Goal: Information Seeking & Learning: Learn about a topic

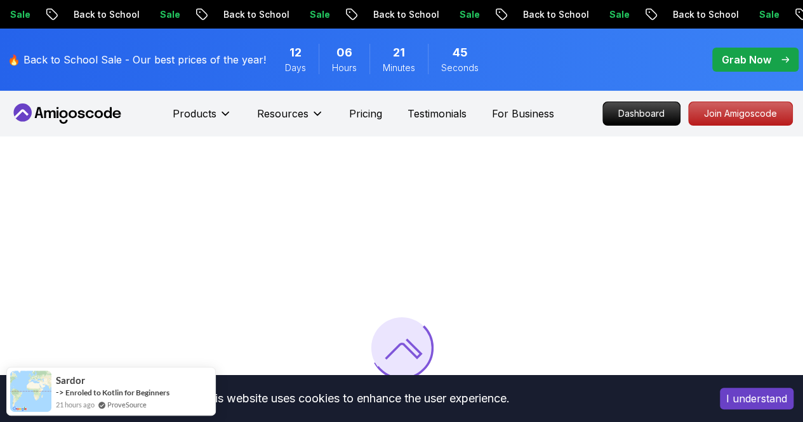
click at [782, 406] on button "I understand" at bounding box center [757, 399] width 74 height 22
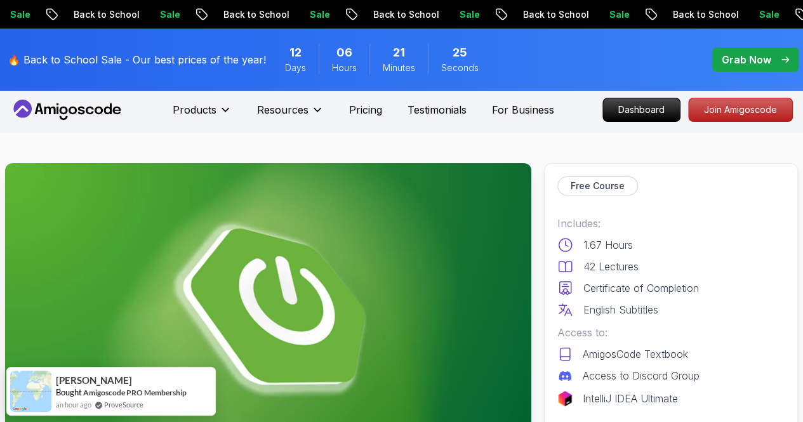
scroll to position [254, 0]
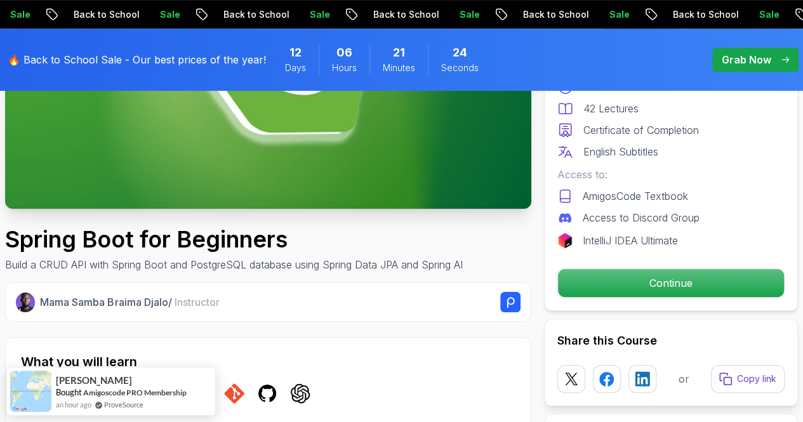
drag, startPoint x: 659, startPoint y: 274, endPoint x: 406, endPoint y: 190, distance: 266.8
click at [659, 274] on p "Continue" at bounding box center [671, 283] width 226 height 28
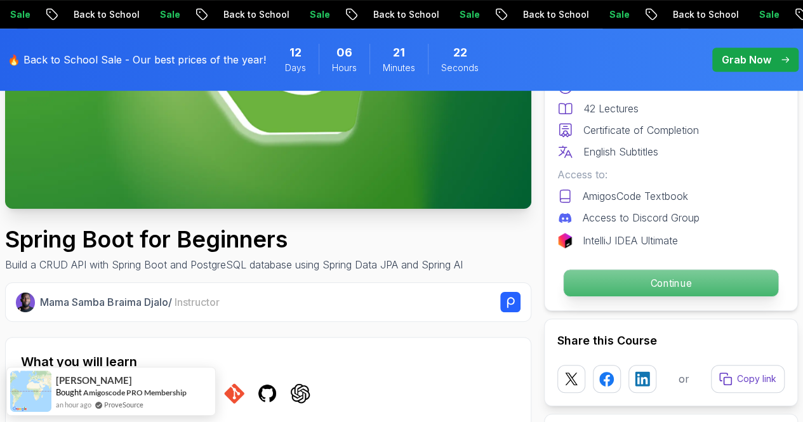
click at [678, 281] on p "Continue" at bounding box center [671, 283] width 215 height 27
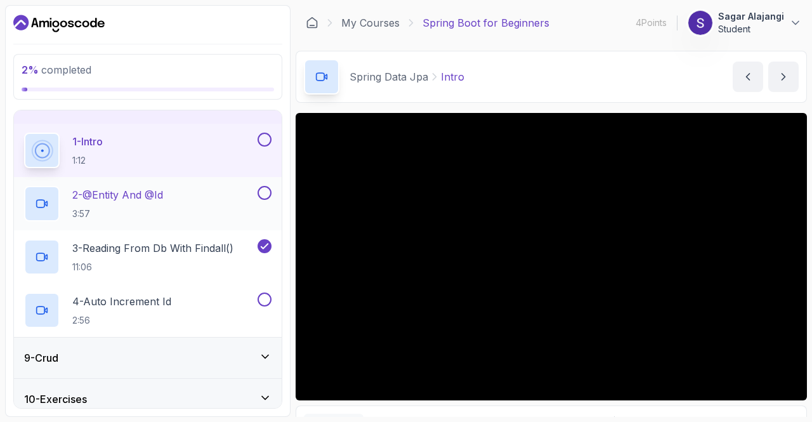
scroll to position [343, 0]
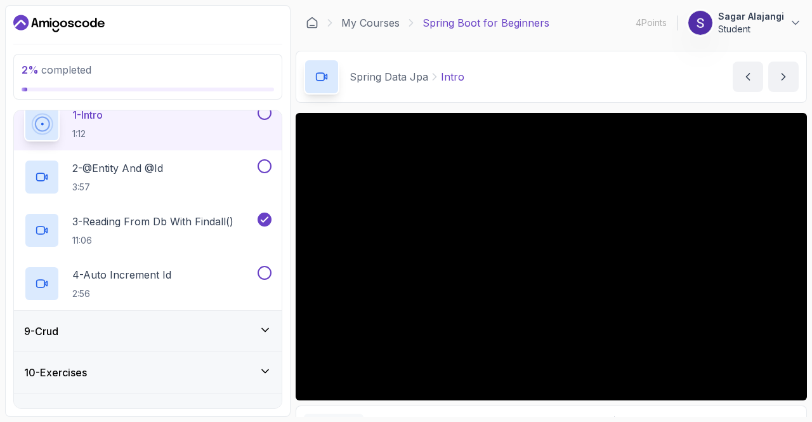
click at [165, 333] on div "9 - Crud" at bounding box center [148, 331] width 248 height 15
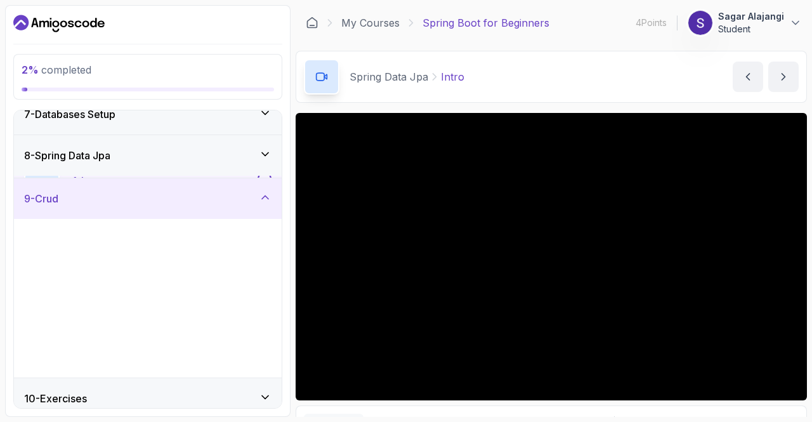
scroll to position [320, 0]
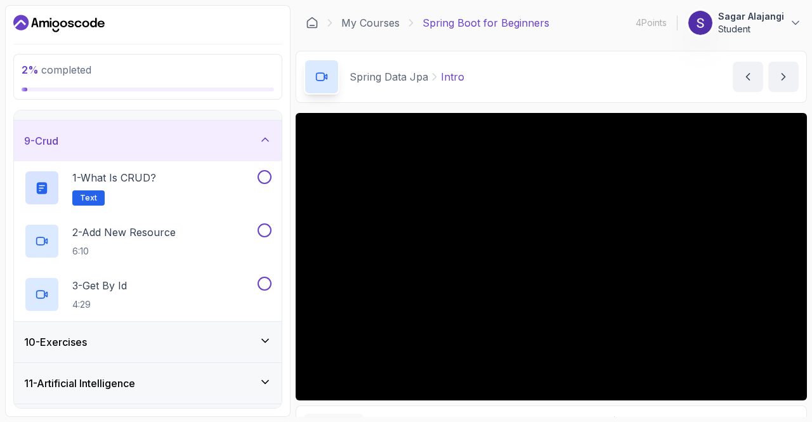
click at [174, 337] on div "10 - Exercises" at bounding box center [148, 342] width 248 height 15
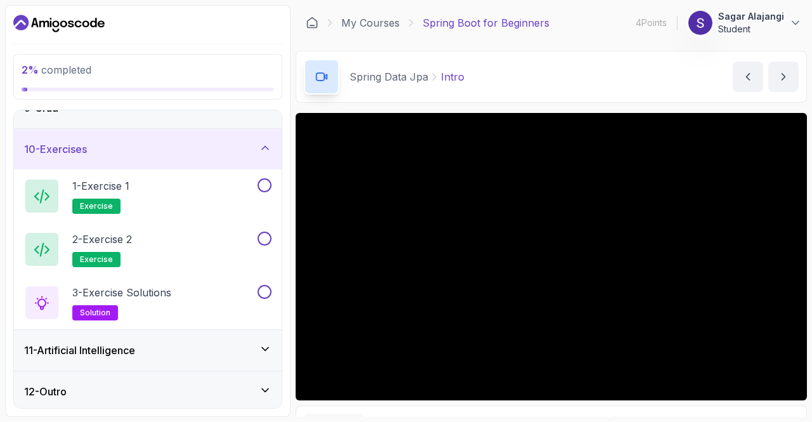
click at [176, 343] on div "11 - Artificial Intelligence" at bounding box center [148, 350] width 248 height 15
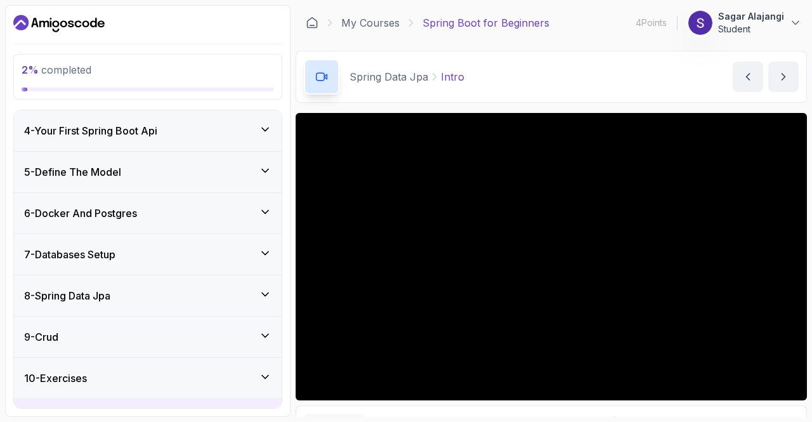
scroll to position [122, 0]
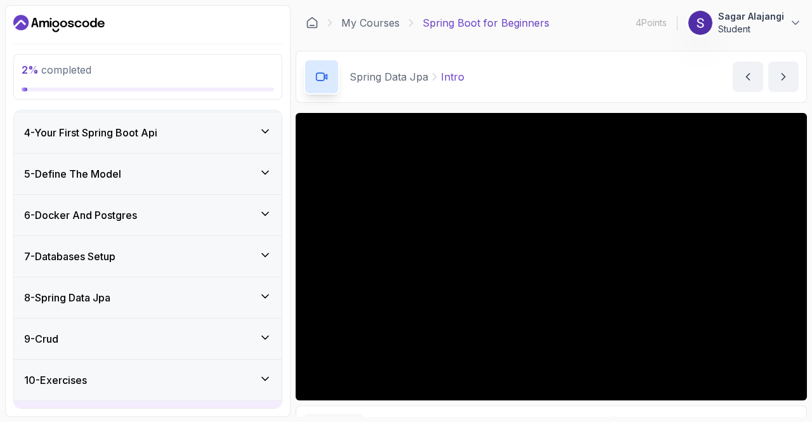
drag, startPoint x: 219, startPoint y: 293, endPoint x: 221, endPoint y: 277, distance: 15.4
click at [219, 290] on div "8 - Spring Data Jpa" at bounding box center [148, 297] width 248 height 15
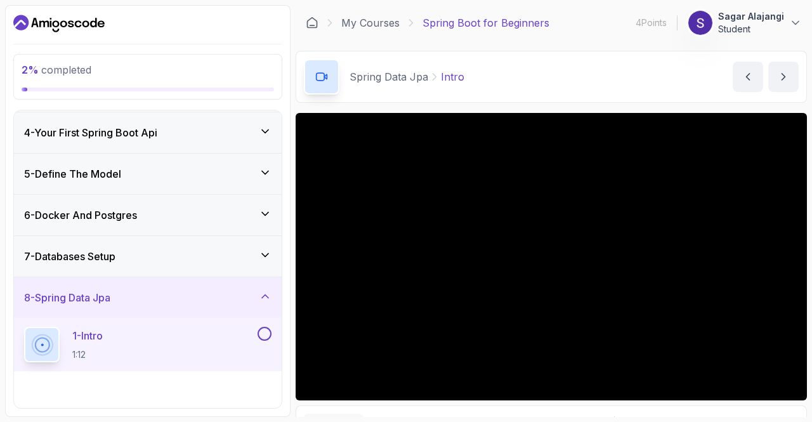
scroll to position [312, 0]
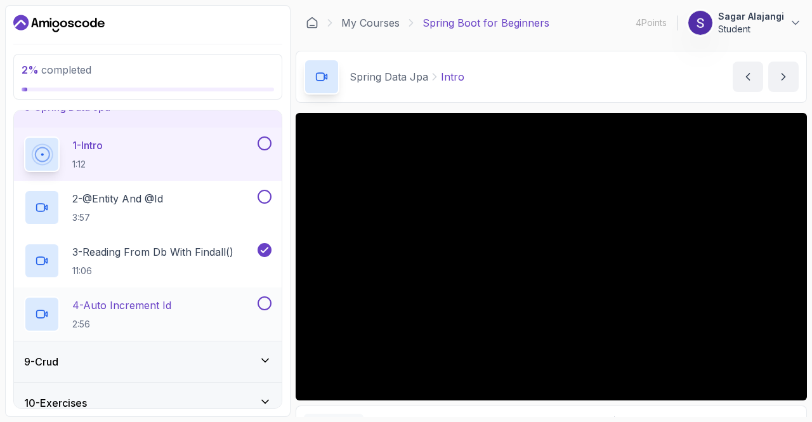
click at [204, 305] on div "4 - Auto Increment Id 2:56" at bounding box center [139, 314] width 231 height 36
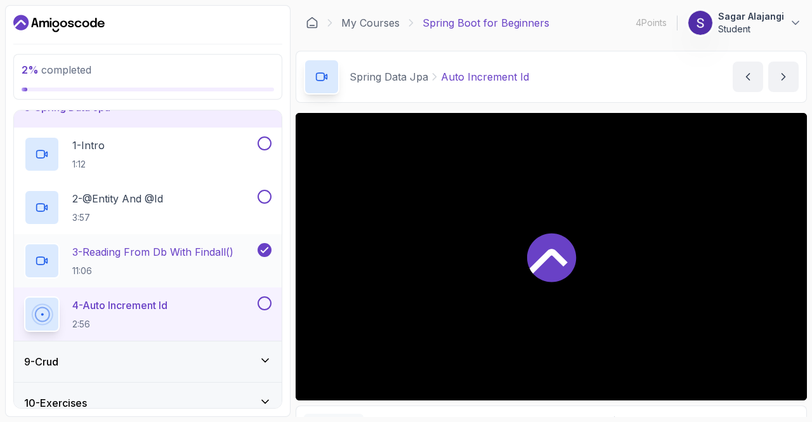
click at [202, 255] on p "3 - Reading From Db With Findall()" at bounding box center [152, 251] width 161 height 15
